Goal: Information Seeking & Learning: Find specific fact

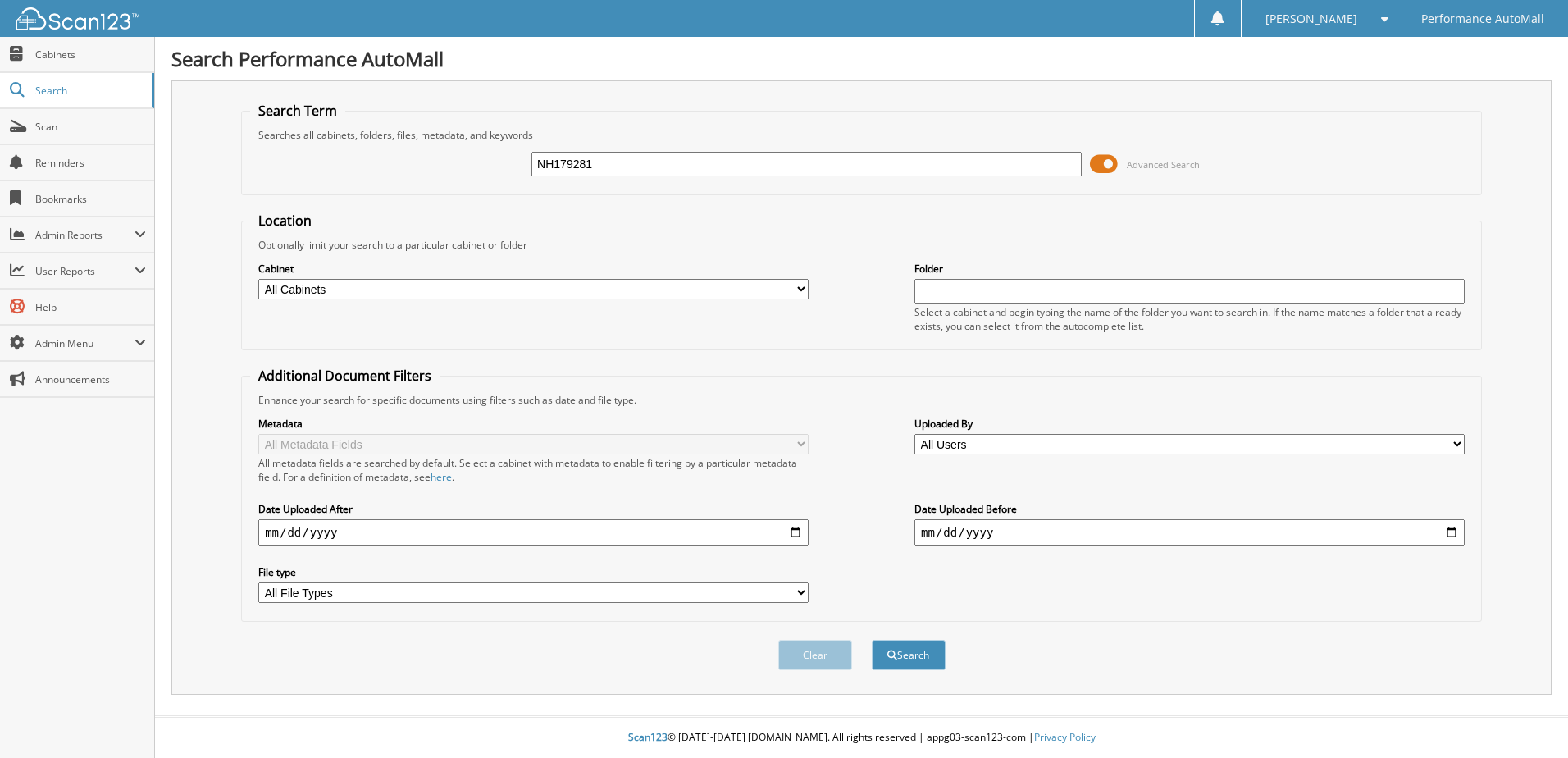
type input "NH179281"
click at [871, 640] on button "Search" at bounding box center [908, 654] width 74 height 31
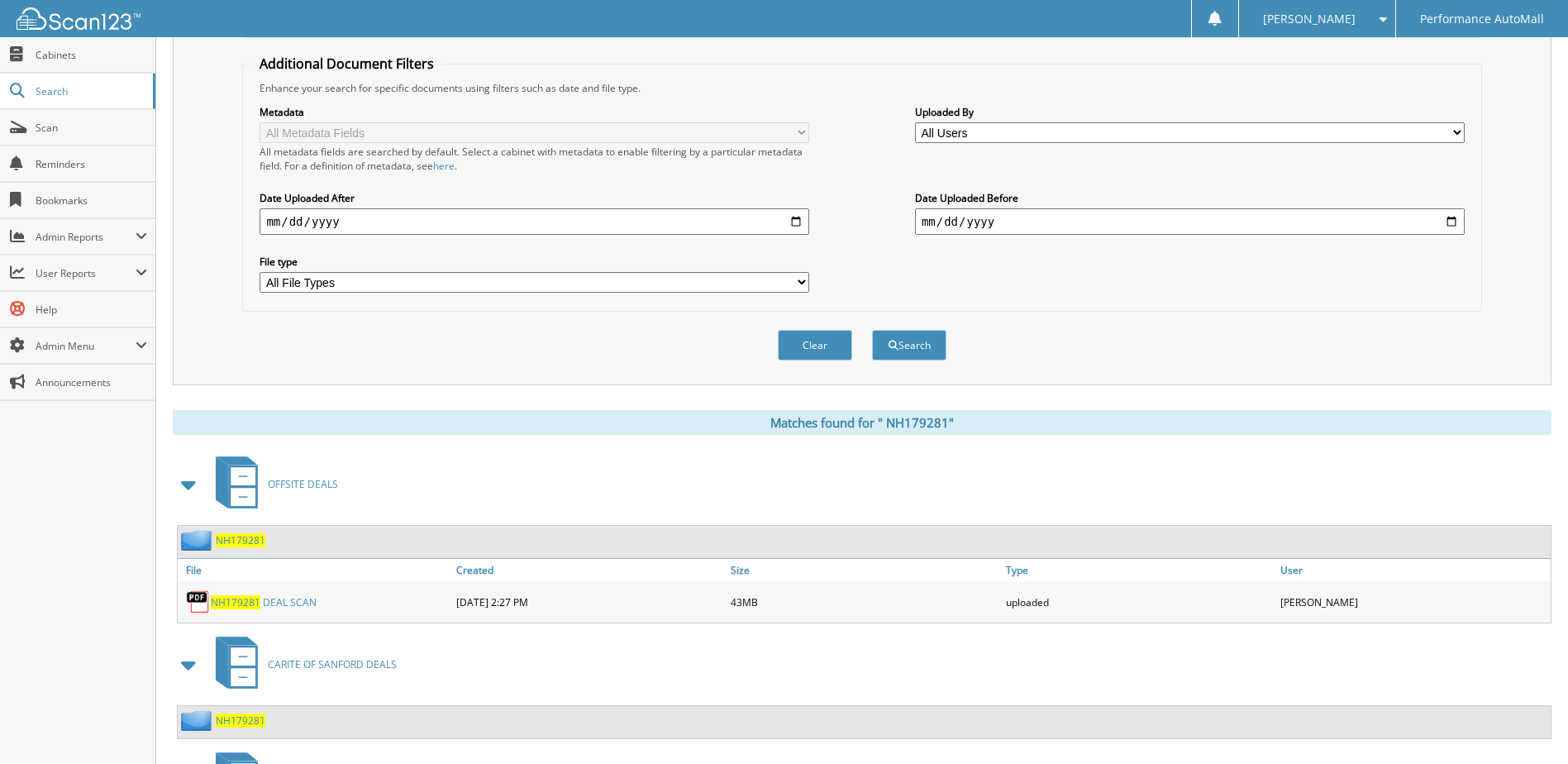
scroll to position [457, 0]
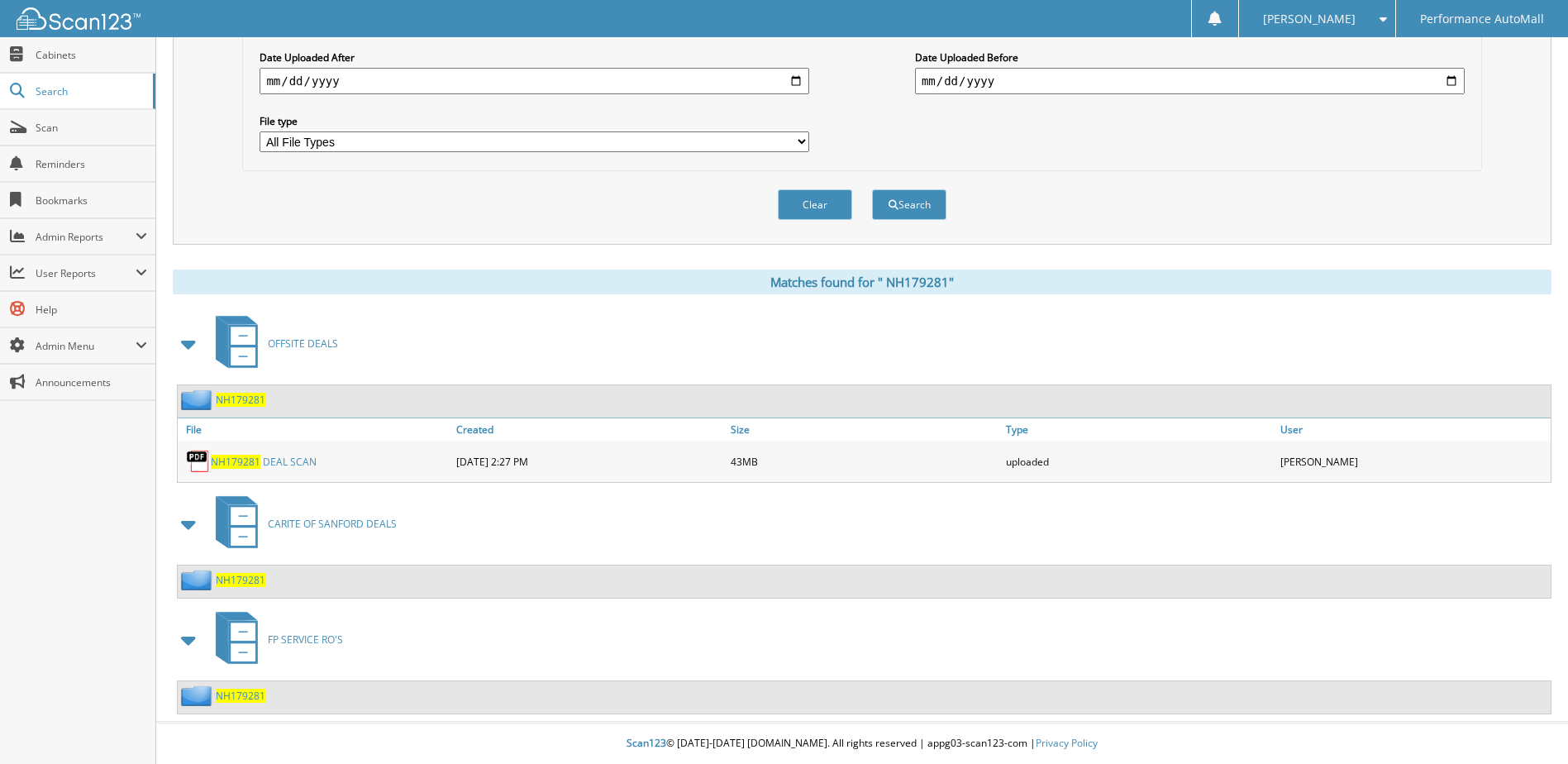
click at [288, 461] on link "N H 1 7 9 2 8 1 D E A L S C A N" at bounding box center [263, 462] width 105 height 14
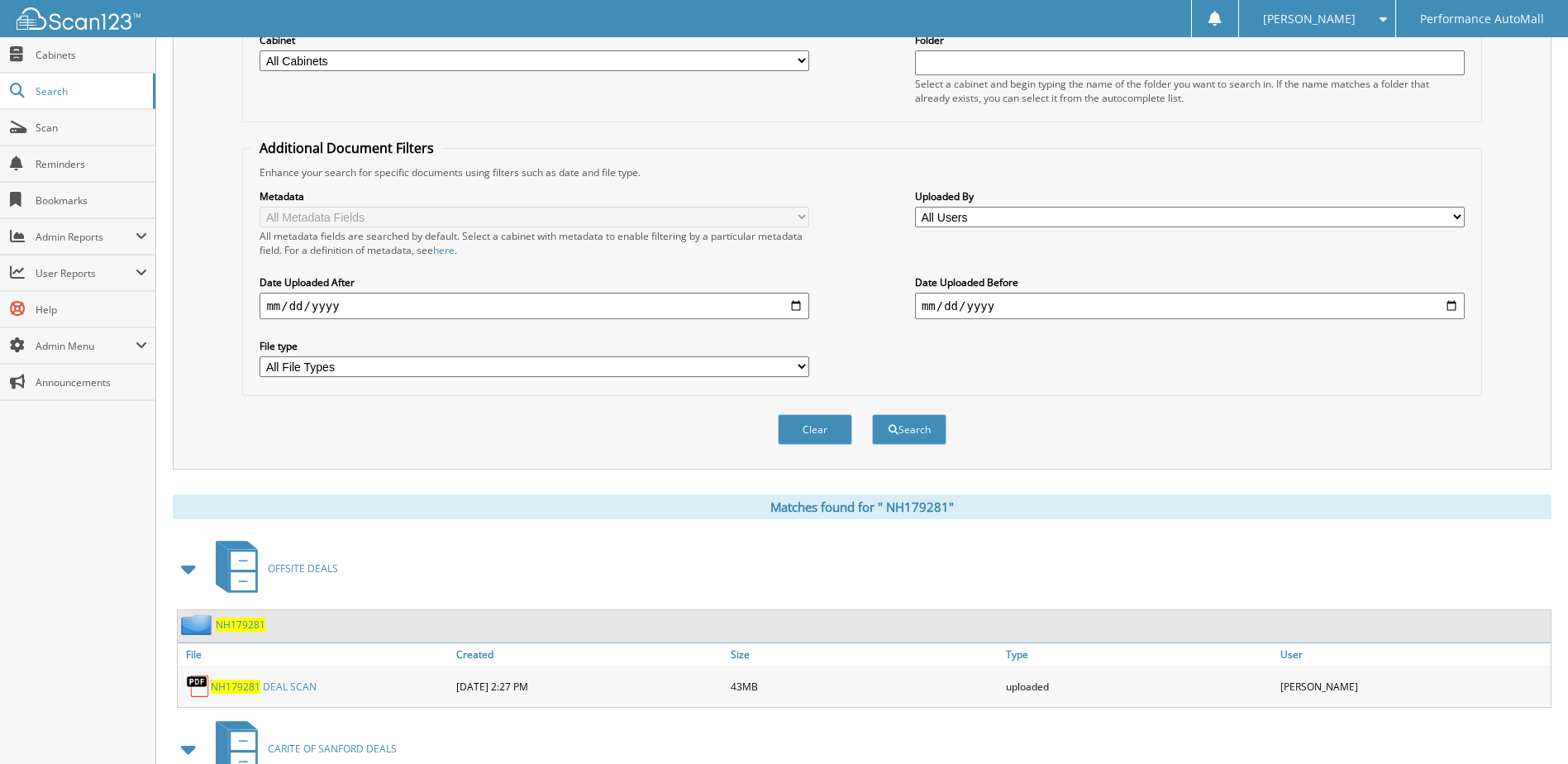
scroll to position [0, 0]
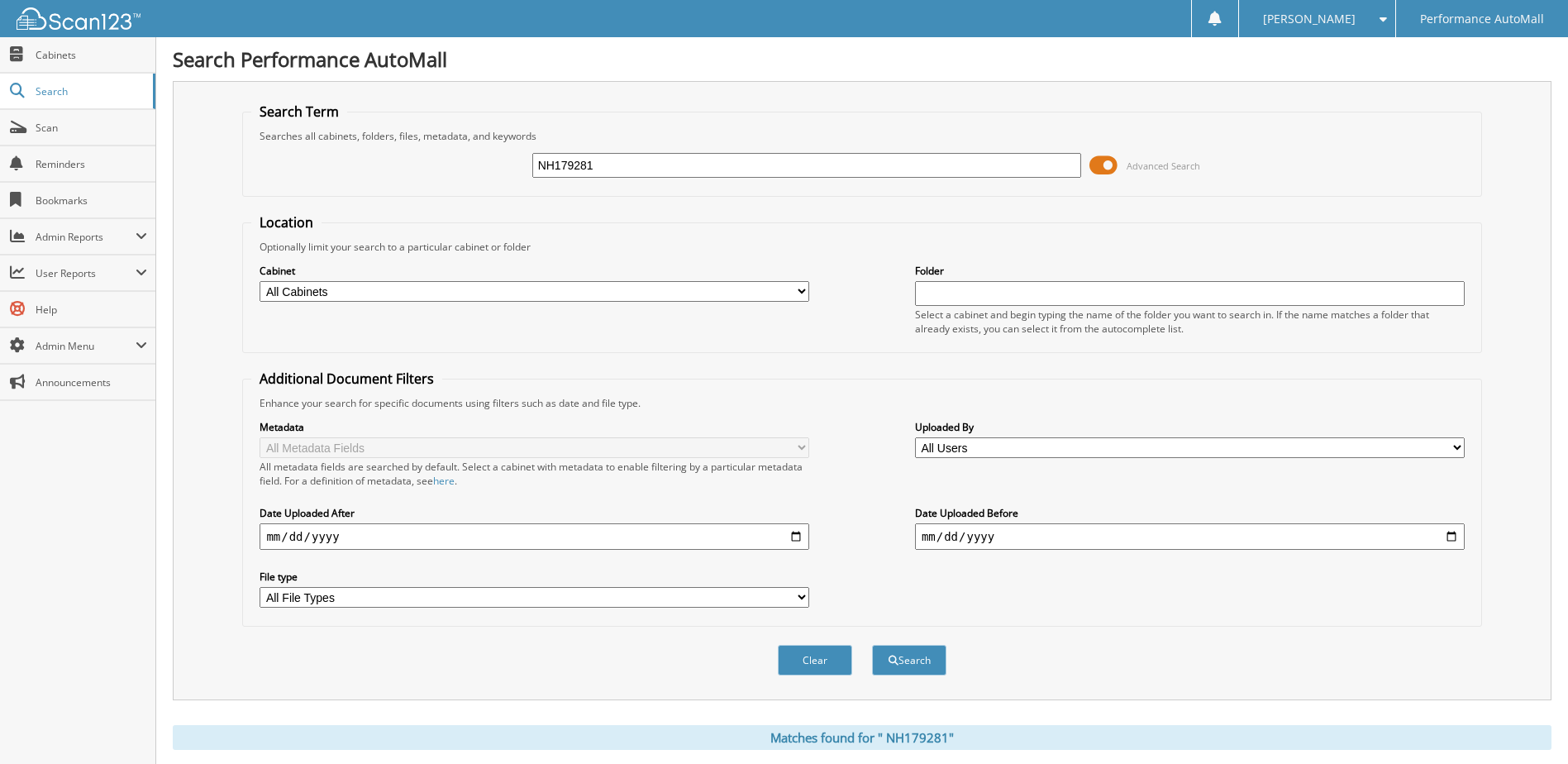
click at [637, 165] on input "NH179281" at bounding box center [806, 165] width 550 height 25
click at [637, 164] on input "NH179281" at bounding box center [806, 165] width 550 height 25
paste input "T104275"
type input "NT104275"
click at [872, 645] on button "Search" at bounding box center [909, 660] width 75 height 31
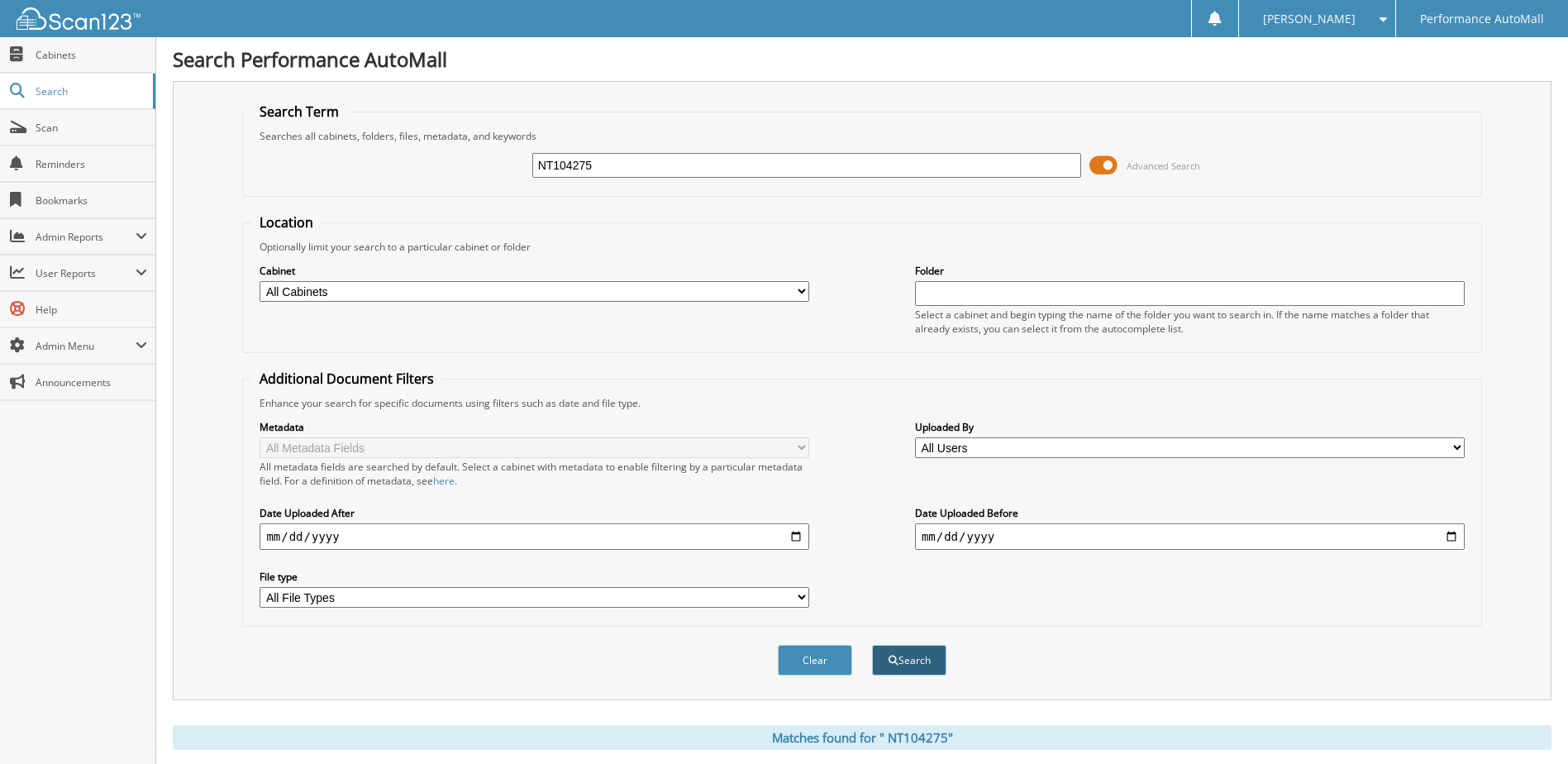
click at [926, 657] on button "Search" at bounding box center [909, 660] width 75 height 31
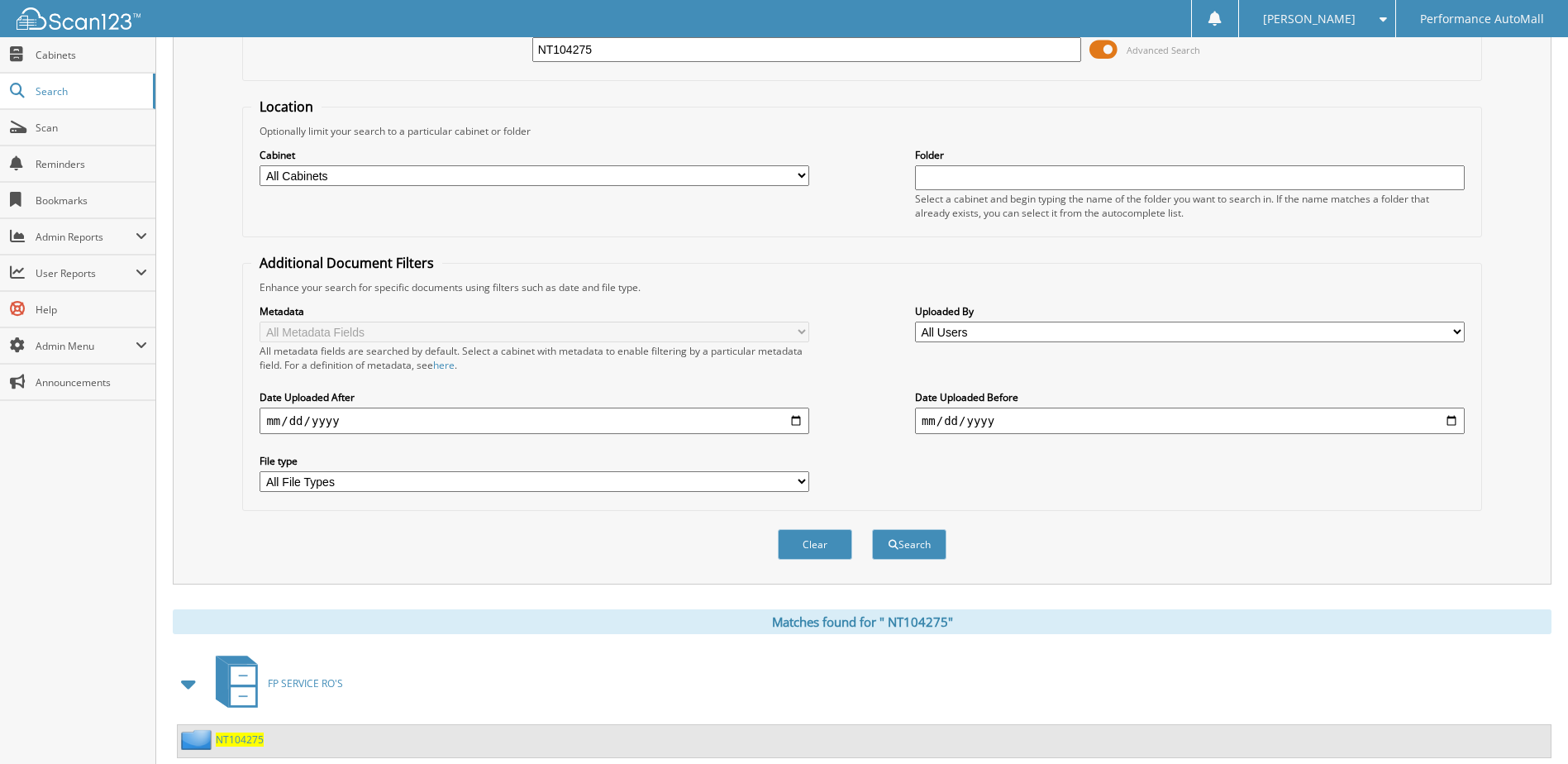
scroll to position [78, 0]
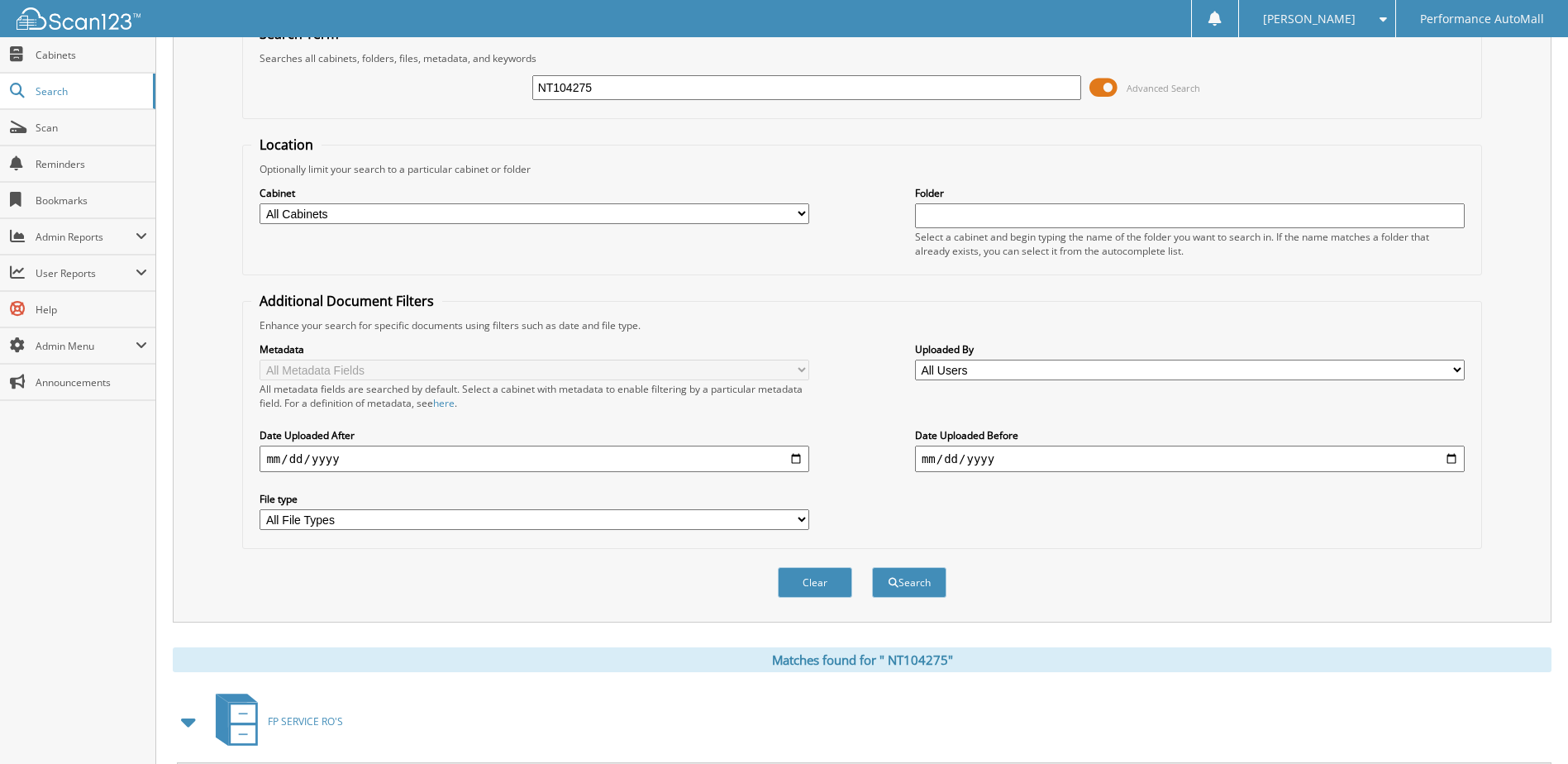
click at [716, 81] on input "NT104275" at bounding box center [806, 88] width 550 height 25
paste input "JR15554"
type input "JR155545"
click at [872, 567] on button "Search" at bounding box center [909, 582] width 75 height 31
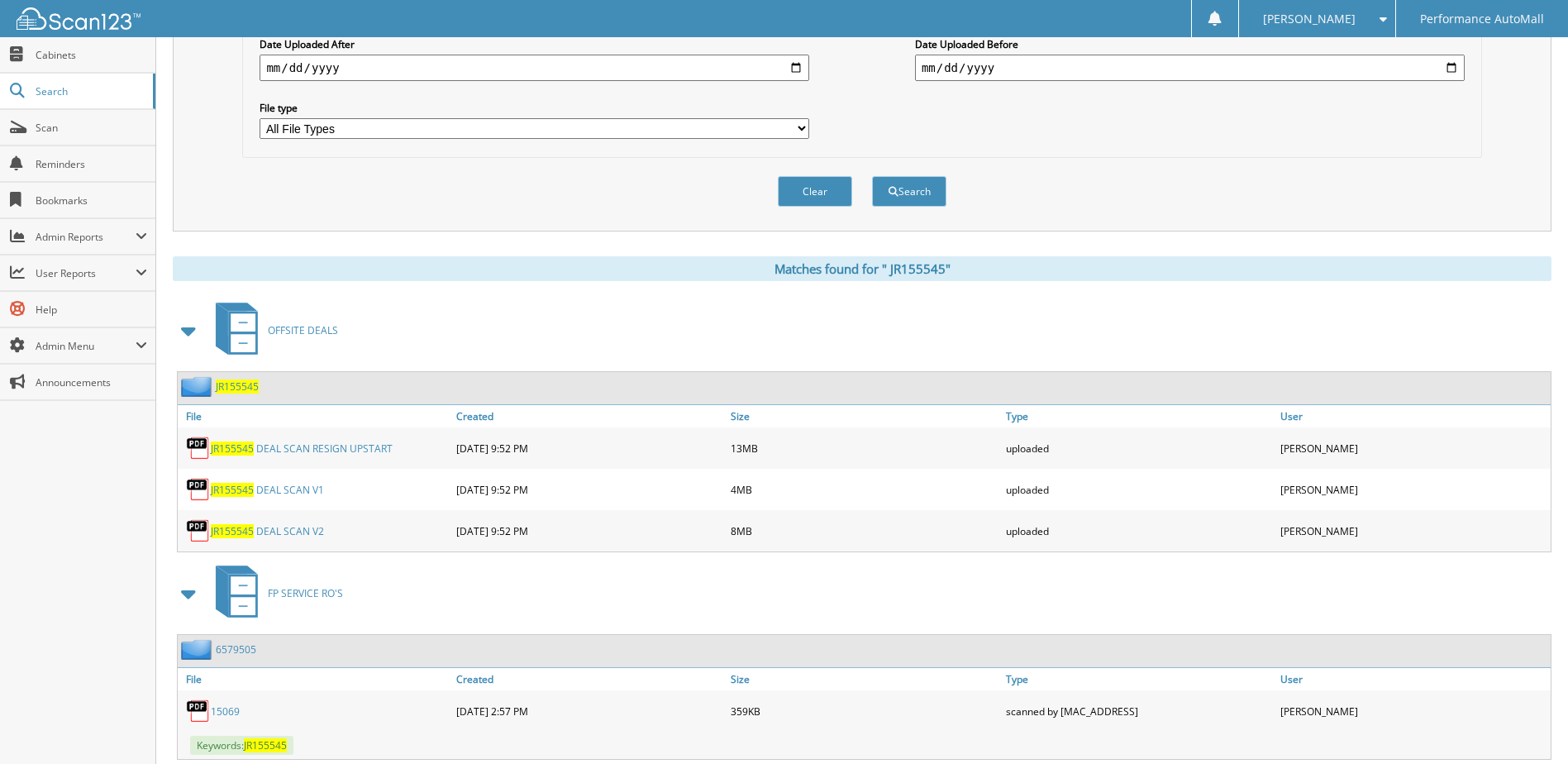
scroll to position [496, 0]
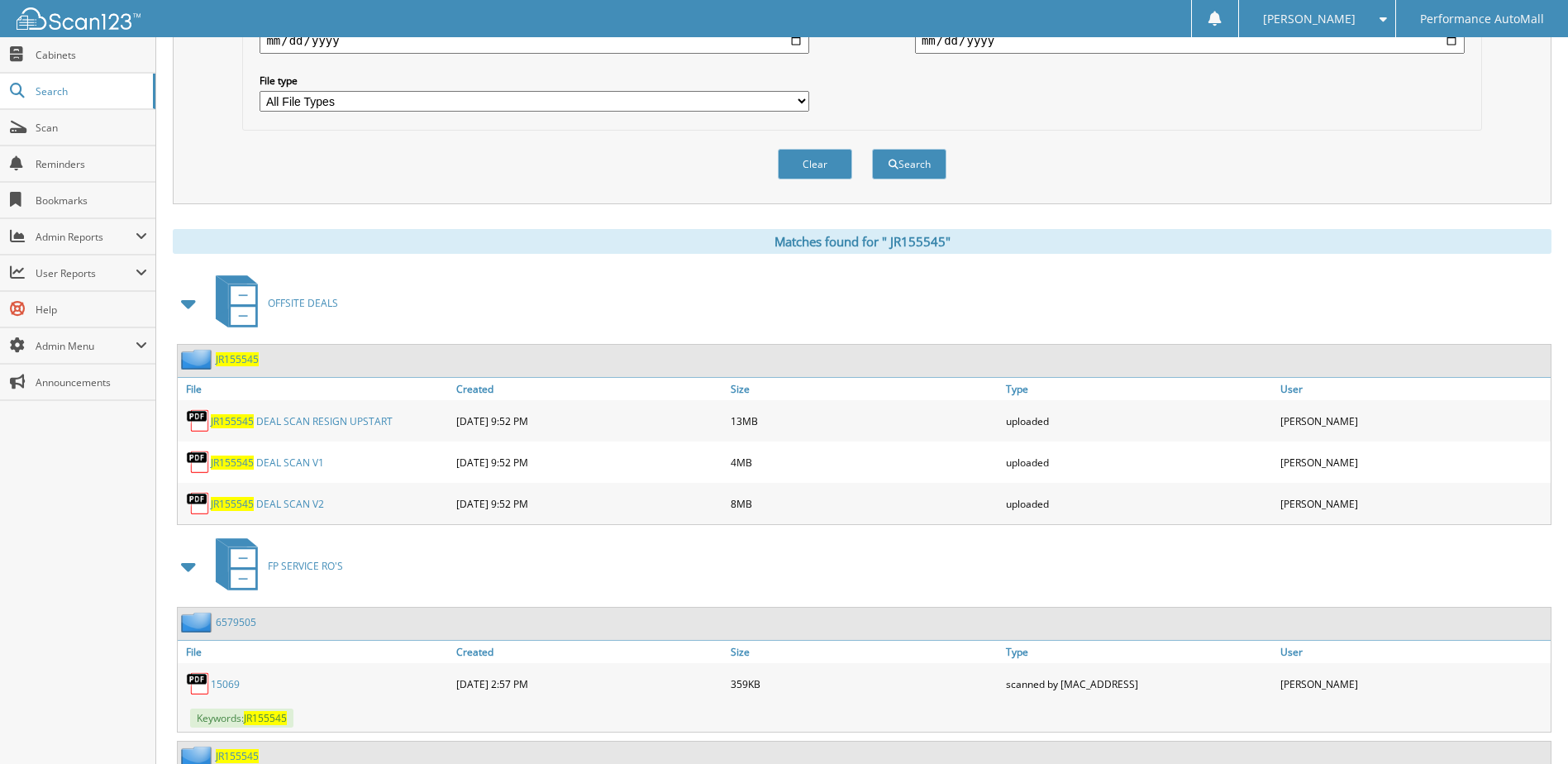
click at [297, 419] on link "J R 1 5 5 5 4 5 D E A L S C A N R E S I G N U P S T A R T" at bounding box center [301, 421] width 182 height 14
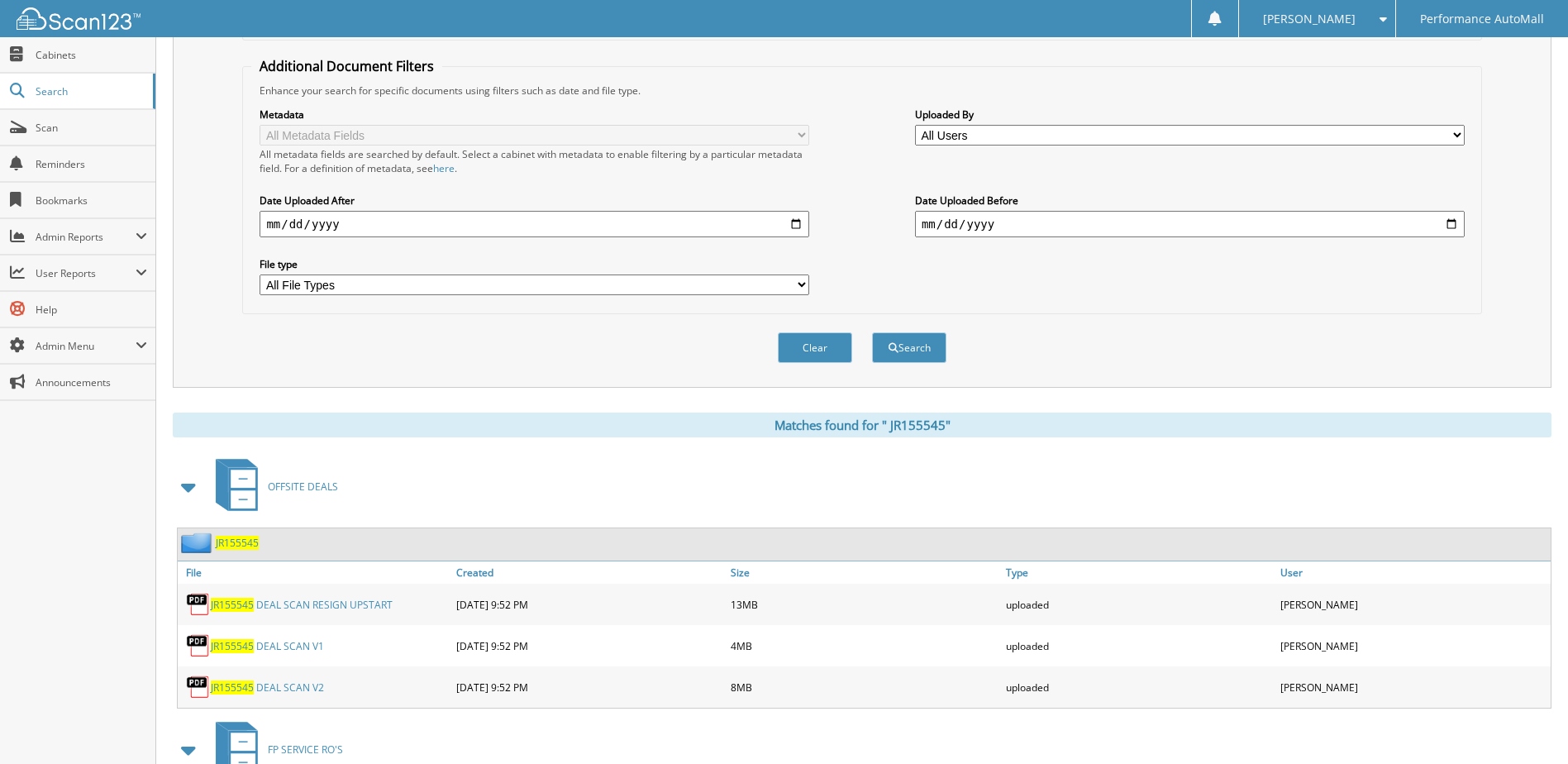
scroll to position [579, 0]
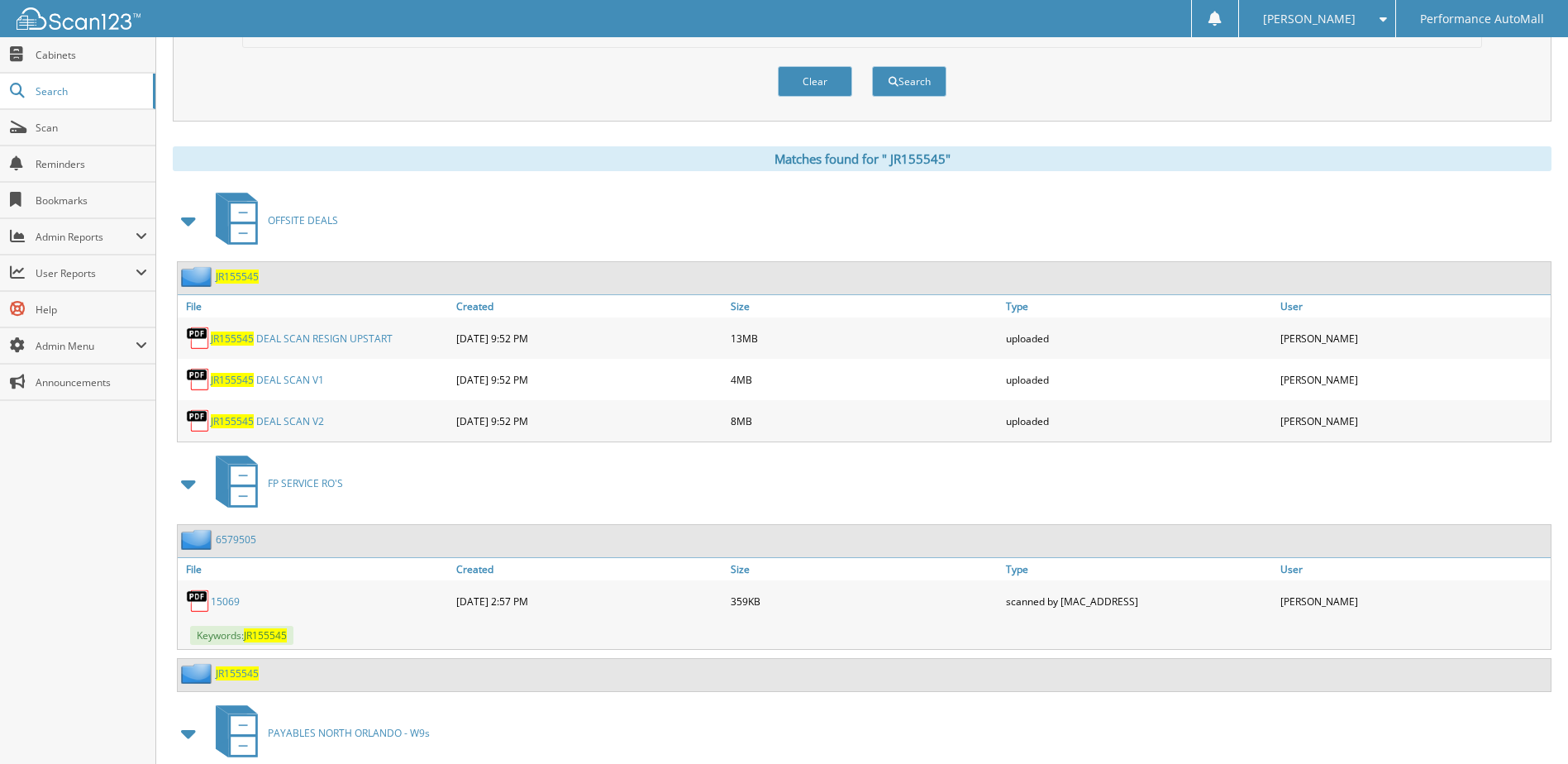
click at [292, 424] on link "J R 1 5 5 5 4 5 D E A L S C A N V 2" at bounding box center [267, 421] width 113 height 14
click at [296, 378] on link "J R 1 5 5 5 4 5 D E A L S C A N V 1" at bounding box center [267, 380] width 113 height 14
